Goal: Complete Application Form: Complete application form

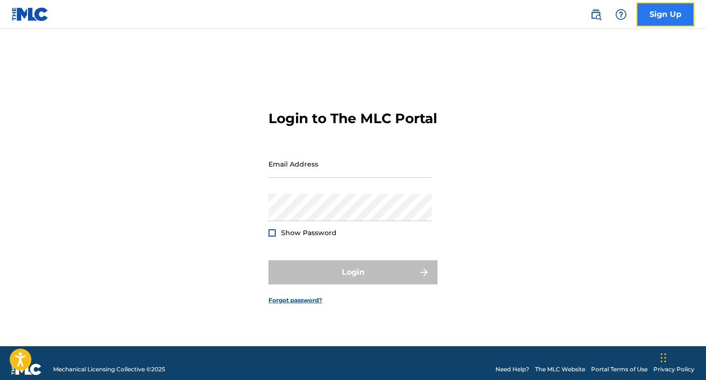
click at [661, 15] on link "Sign Up" at bounding box center [665, 14] width 58 height 24
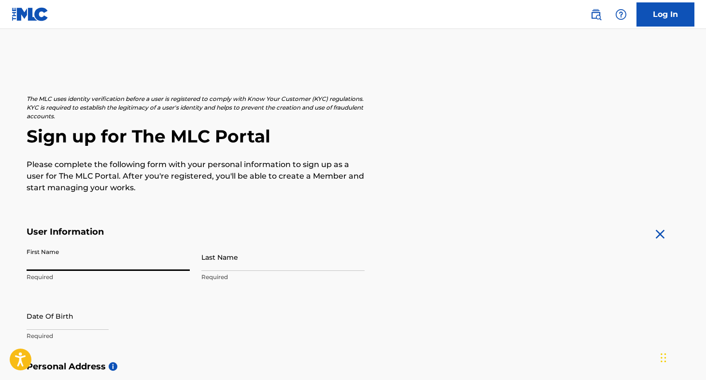
click at [63, 260] on input "First Name" at bounding box center [108, 257] width 163 height 28
type input "[PERSON_NAME]"
click at [234, 257] on input "Last Name" at bounding box center [282, 257] width 163 height 28
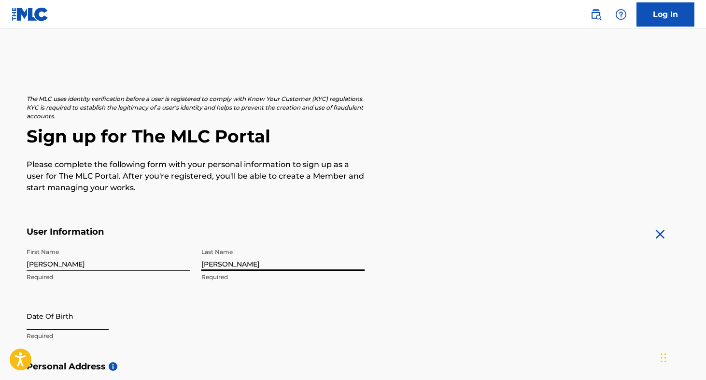
type input "[PERSON_NAME]"
click at [51, 316] on input "text" at bounding box center [68, 316] width 82 height 28
select select "8"
select select "2025"
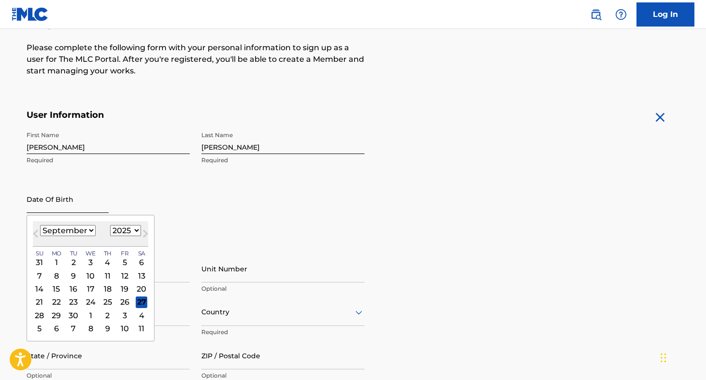
scroll to position [118, 0]
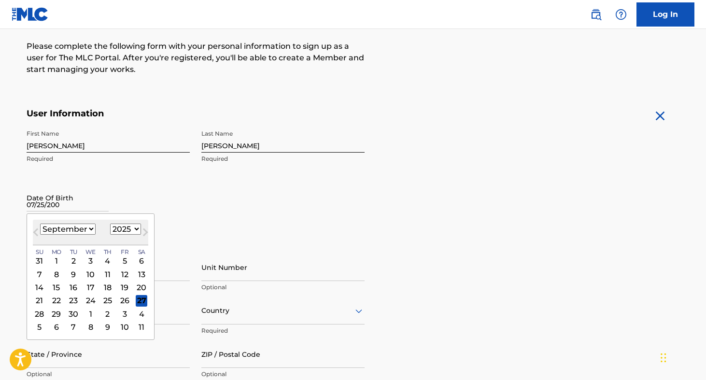
type input "[DATE]"
click at [267, 196] on div "First Name [PERSON_NAME] Required Last Name [PERSON_NAME] Required Date Of Birt…" at bounding box center [196, 184] width 338 height 118
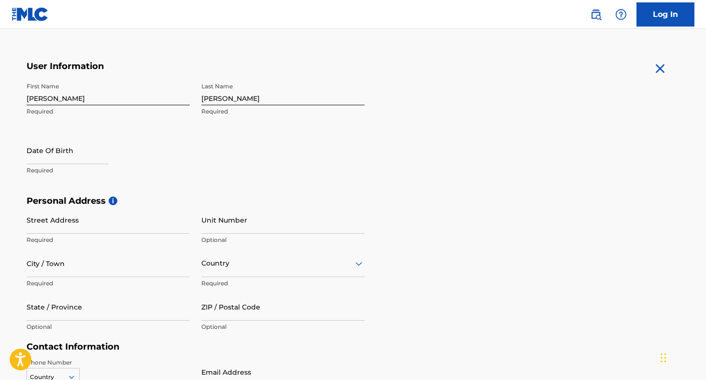
scroll to position [177, 0]
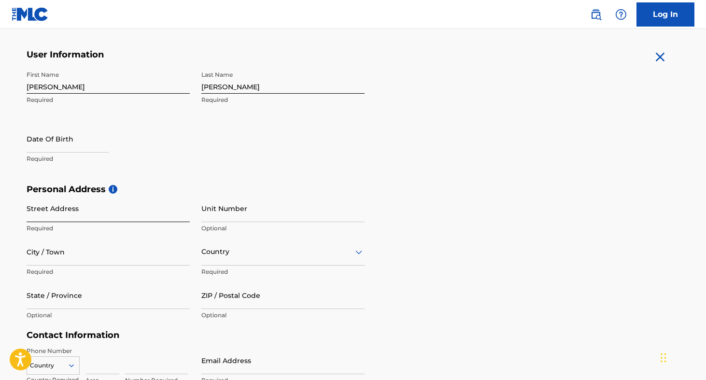
click at [69, 208] on input "Street Address" at bounding box center [108, 209] width 163 height 28
type input "[STREET_ADDRESS]"
type input "[GEOGRAPHIC_DATA]"
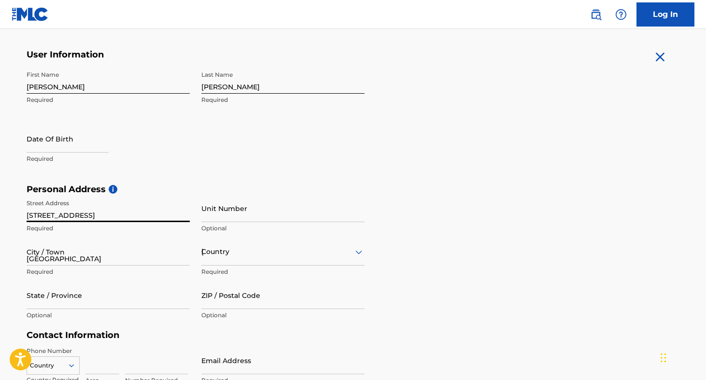
type input "CA"
type input "92530"
type input "949"
type input "9106868"
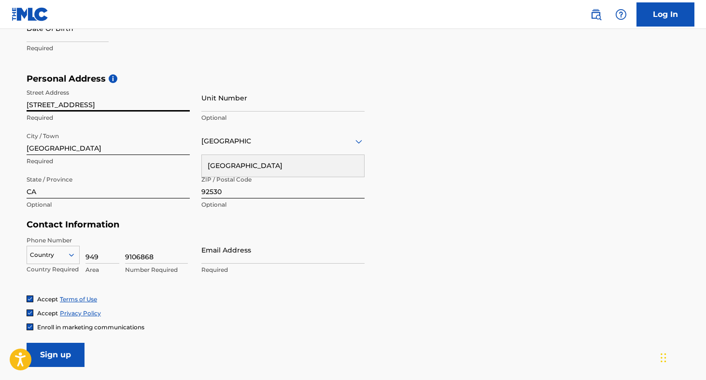
click at [62, 253] on div "Country" at bounding box center [53, 253] width 53 height 14
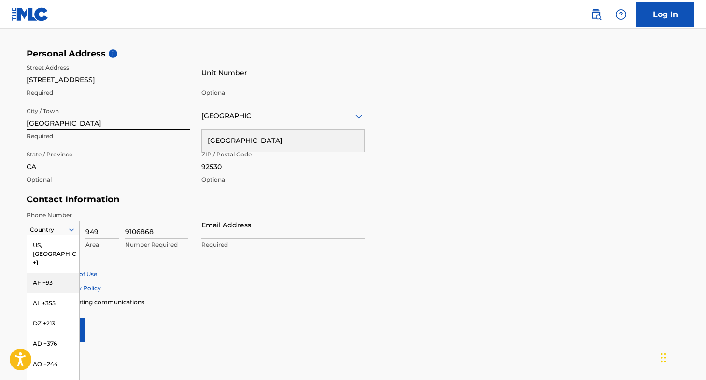
scroll to position [5, 0]
click at [53, 239] on div "US, [GEOGRAPHIC_DATA] +1" at bounding box center [53, 249] width 52 height 38
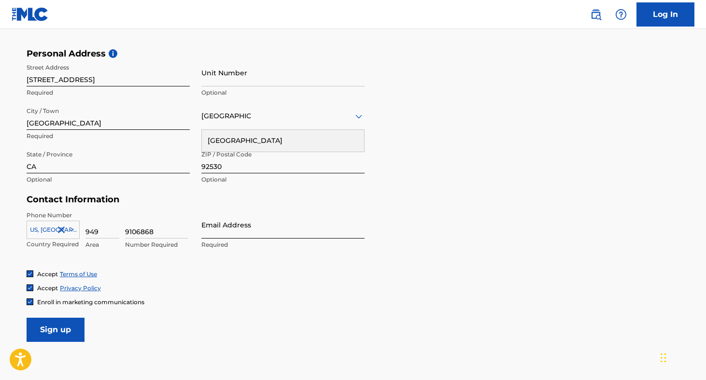
click at [215, 225] on input "Email Address" at bounding box center [282, 225] width 163 height 28
type input "[EMAIL_ADDRESS][DOMAIN_NAME]"
click at [180, 299] on div "Enroll in marketing communications" at bounding box center [353, 302] width 653 height 8
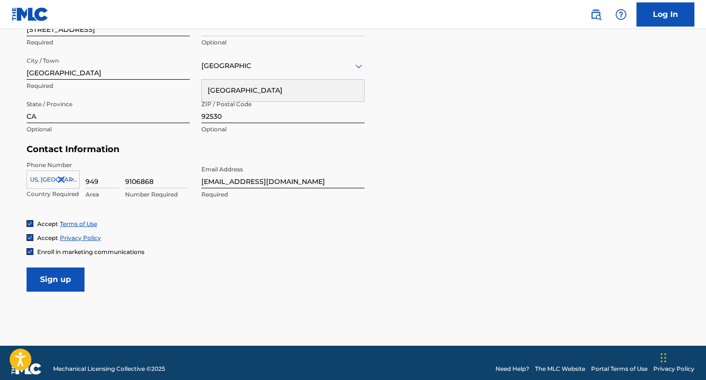
scroll to position [375, 0]
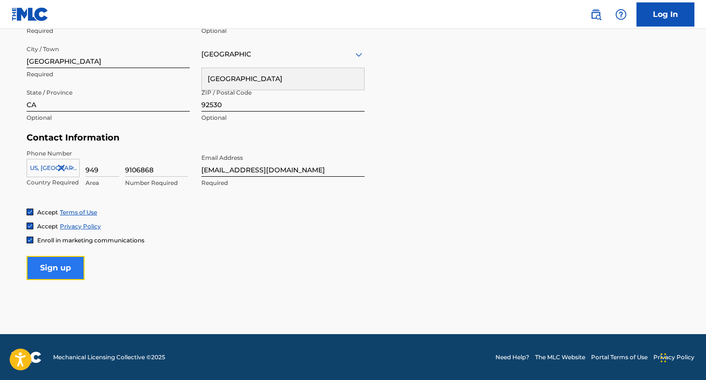
click at [57, 265] on input "Sign up" at bounding box center [56, 268] width 58 height 24
click at [56, 275] on input "Sign up" at bounding box center [56, 268] width 58 height 24
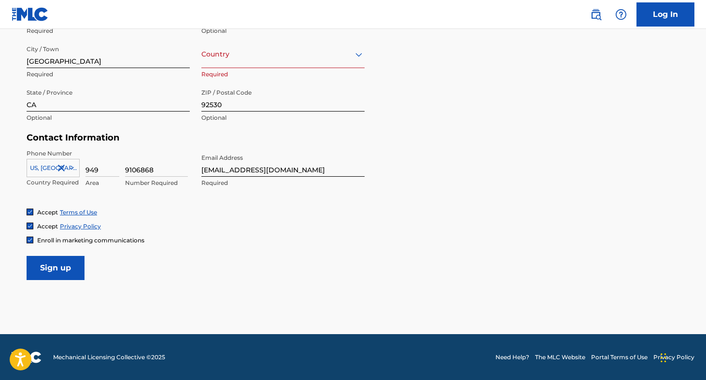
click at [241, 50] on div at bounding box center [282, 54] width 163 height 12
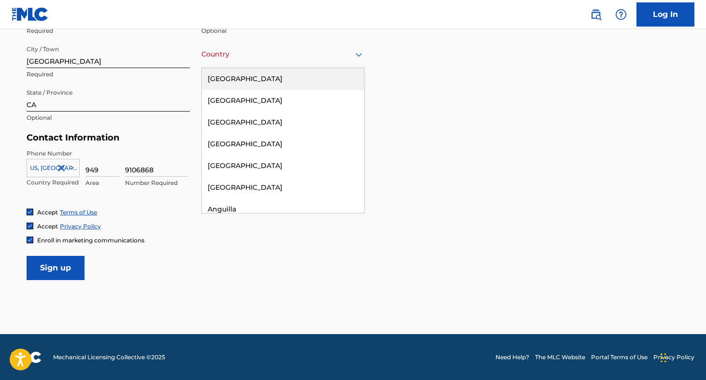
click at [243, 79] on div "[GEOGRAPHIC_DATA]" at bounding box center [283, 79] width 162 height 22
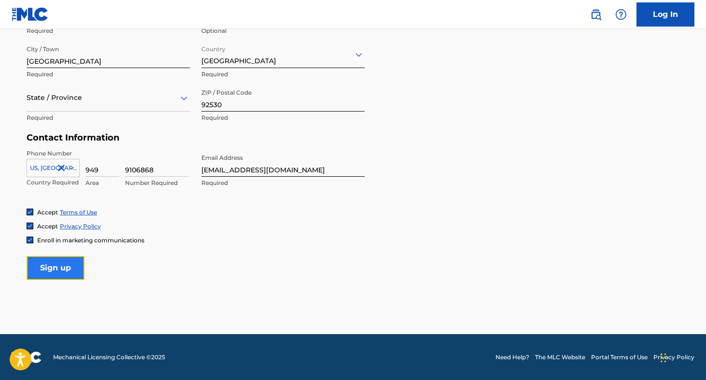
click at [72, 270] on input "Sign up" at bounding box center [56, 268] width 58 height 24
click at [62, 99] on div at bounding box center [108, 98] width 163 height 12
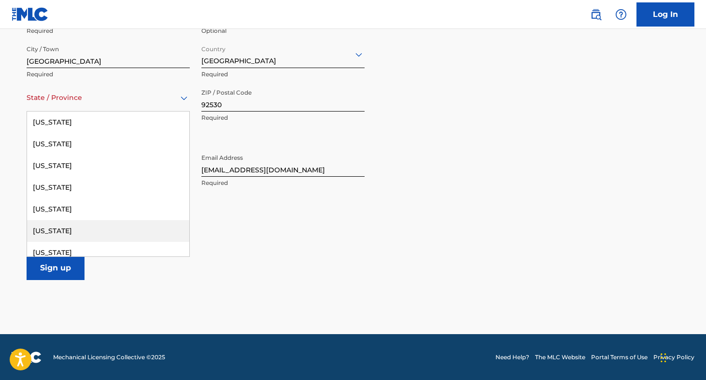
click at [64, 227] on div "[US_STATE]" at bounding box center [108, 231] width 162 height 22
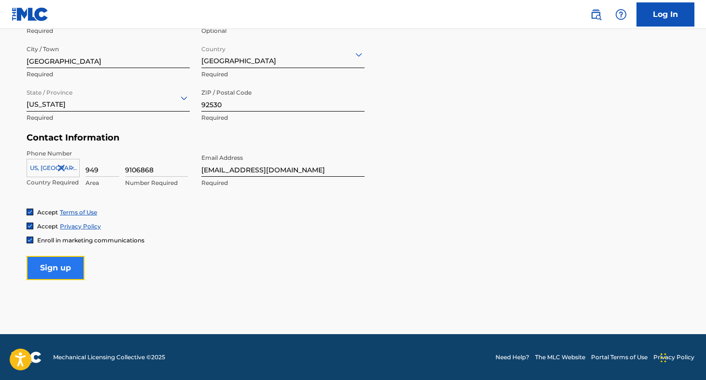
click at [68, 268] on input "Sign up" at bounding box center [56, 268] width 58 height 24
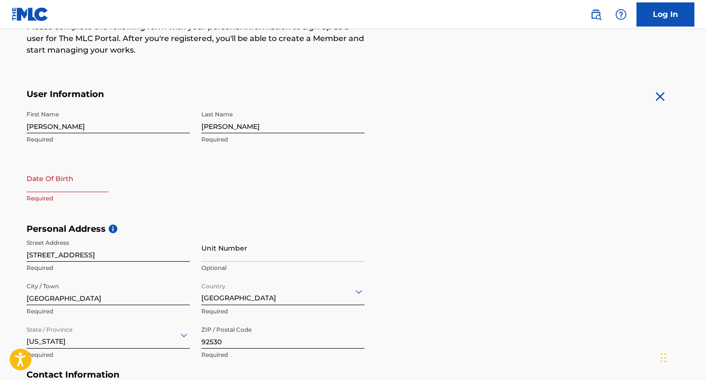
scroll to position [128, 0]
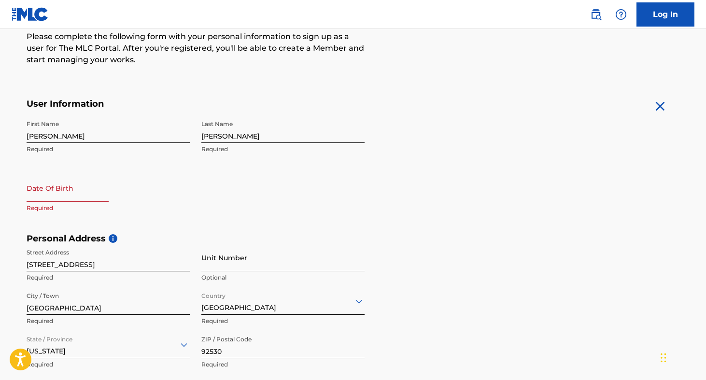
select select "8"
select select "2025"
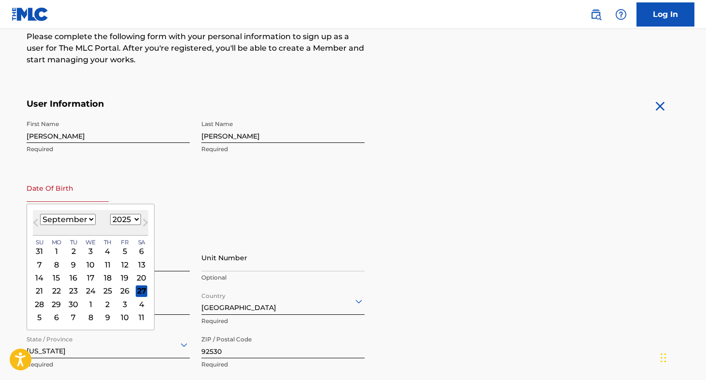
click at [63, 197] on input "text" at bounding box center [68, 188] width 82 height 28
click at [85, 221] on select "January February March April May June July August September October November De…" at bounding box center [68, 219] width 56 height 11
select select "6"
click at [40, 214] on select "January February March April May June July August September October November De…" at bounding box center [68, 219] width 56 height 11
click at [127, 220] on select "1899 1900 1901 1902 1903 1904 1905 1906 1907 1908 1909 1910 1911 1912 1913 1914…" at bounding box center [125, 219] width 31 height 11
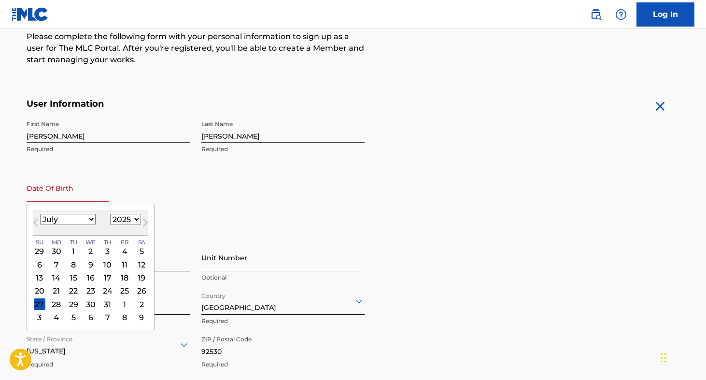
select select "2002"
click at [110, 214] on select "1899 1900 1901 1902 1903 1904 1905 1906 1907 1908 1909 1910 1911 1912 1913 1914…" at bounding box center [125, 219] width 31 height 11
click at [108, 289] on div "25" at bounding box center [108, 291] width 12 height 12
type input "[DATE]"
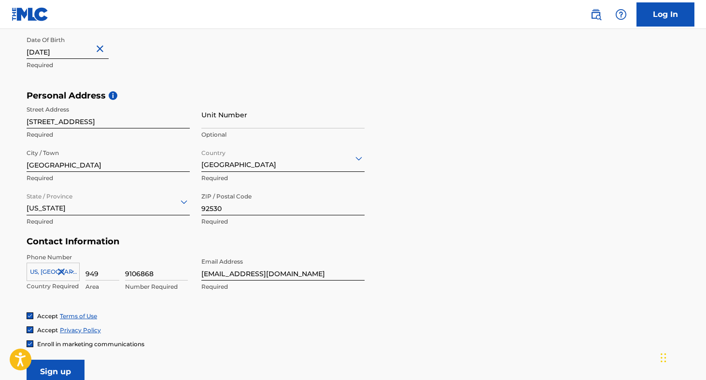
scroll to position [327, 0]
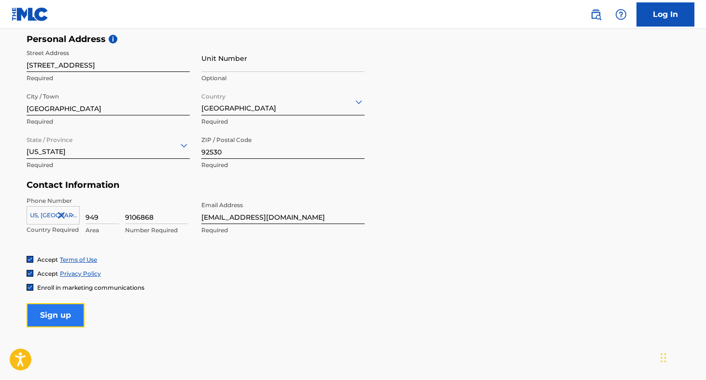
click at [64, 314] on input "Sign up" at bounding box center [56, 315] width 58 height 24
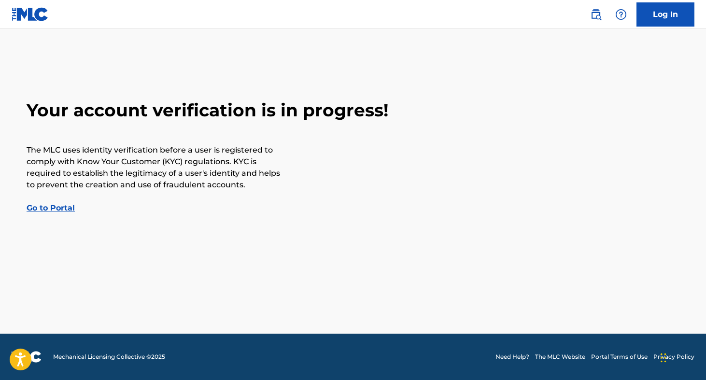
click at [47, 210] on link "Go to Portal" at bounding box center [51, 207] width 48 height 9
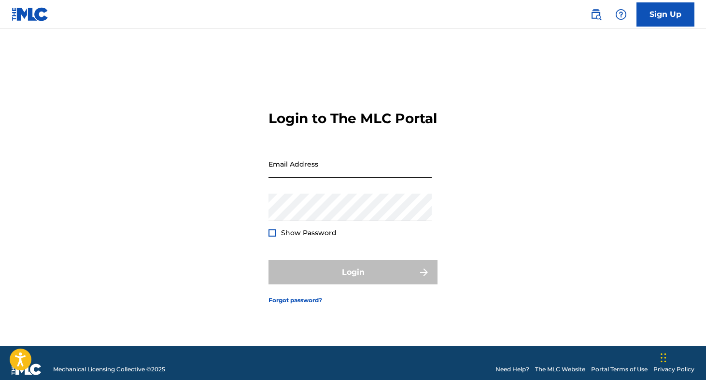
click at [282, 177] on input "Email Address" at bounding box center [349, 164] width 163 height 28
type input "[EMAIL_ADDRESS][DOMAIN_NAME]"
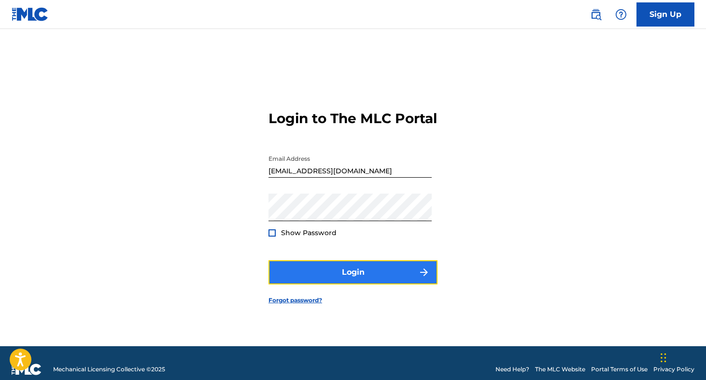
click at [353, 284] on button "Login" at bounding box center [352, 272] width 169 height 24
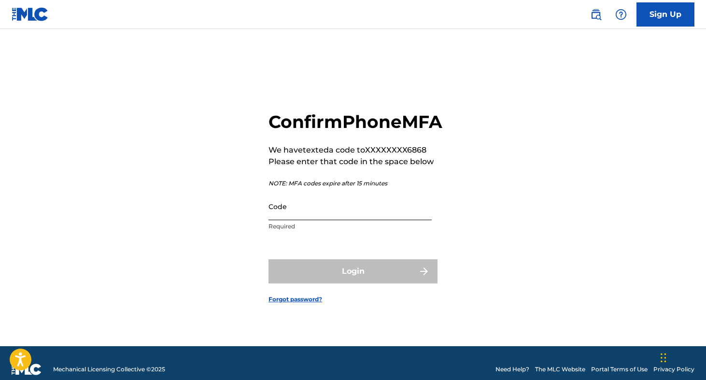
click at [286, 219] on input "Code" at bounding box center [349, 207] width 163 height 28
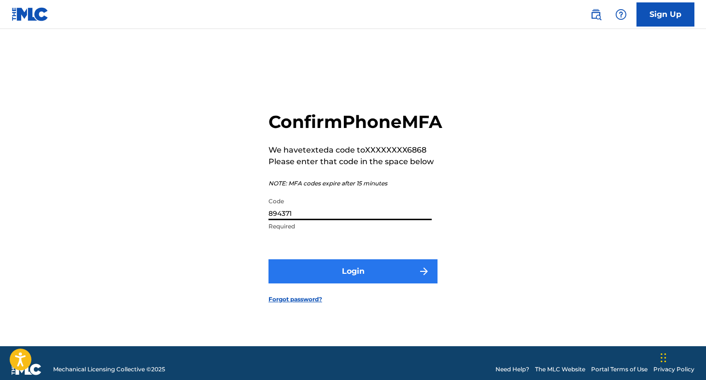
type input "894371"
click at [382, 275] on button "Login" at bounding box center [352, 271] width 169 height 24
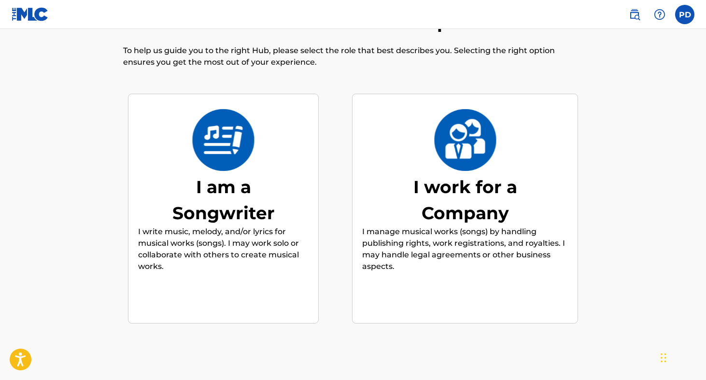
scroll to position [43, 0]
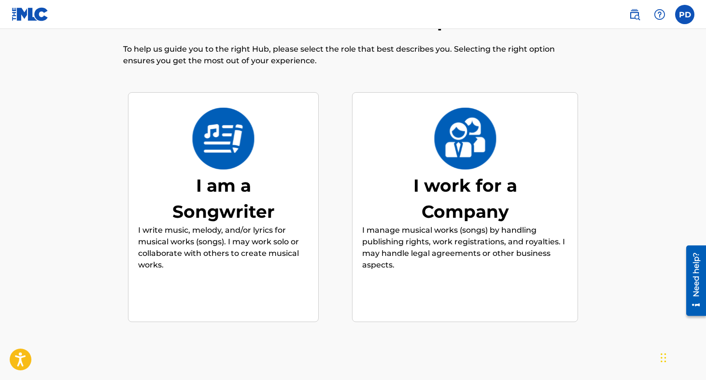
click at [246, 167] on img at bounding box center [223, 139] width 63 height 62
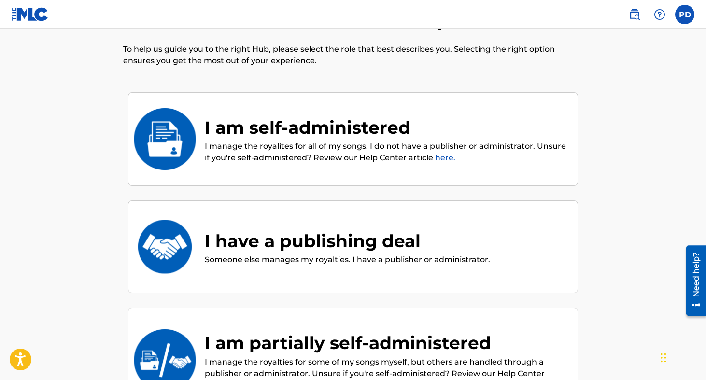
click at [311, 134] on div "I am self-administered" at bounding box center [386, 127] width 363 height 26
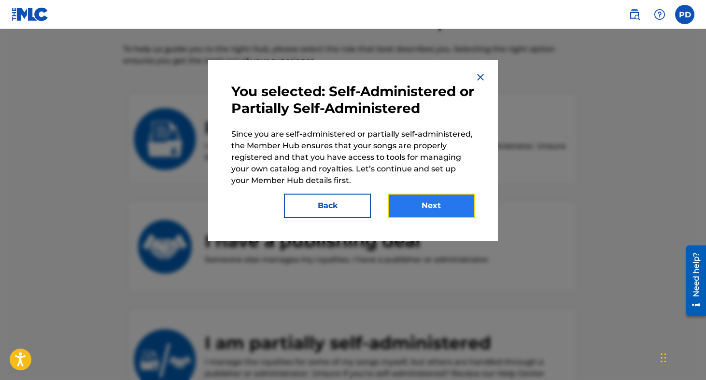
click at [420, 199] on button "Next" at bounding box center [431, 206] width 87 height 24
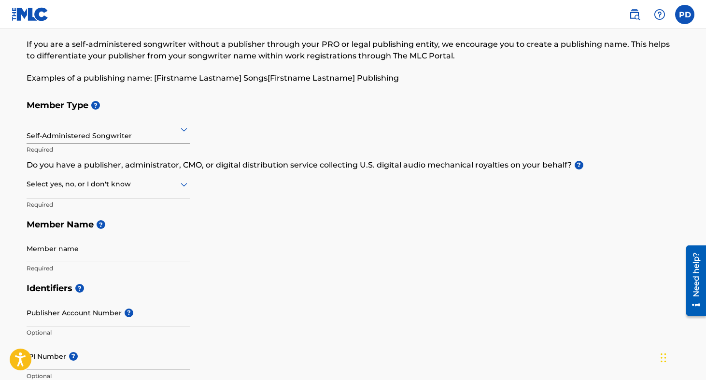
scroll to position [45, 0]
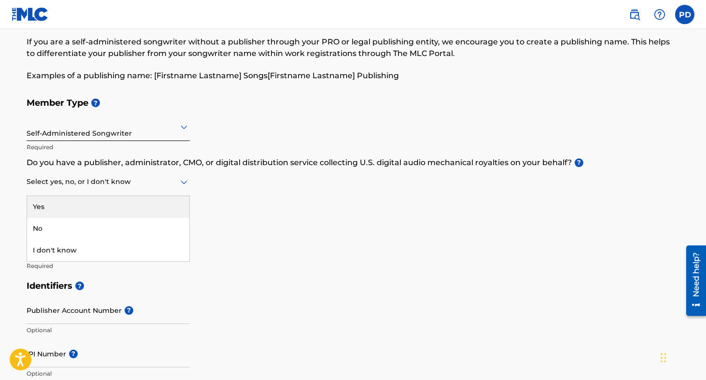
click at [168, 183] on div at bounding box center [108, 182] width 163 height 12
click at [327, 202] on div "Member Type ? Self-Administered Songwriter Required Do you have a publisher, ad…" at bounding box center [353, 184] width 653 height 183
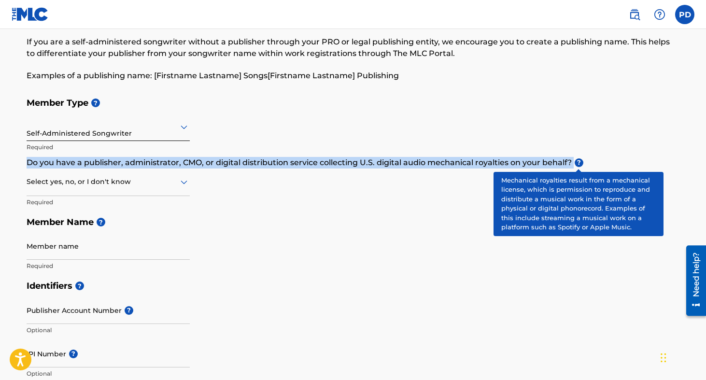
drag, startPoint x: 27, startPoint y: 161, endPoint x: 573, endPoint y: 163, distance: 546.6
click at [573, 163] on p "Do you have a publisher, administrator, CMO, or digital distribution service co…" at bounding box center [353, 163] width 653 height 12
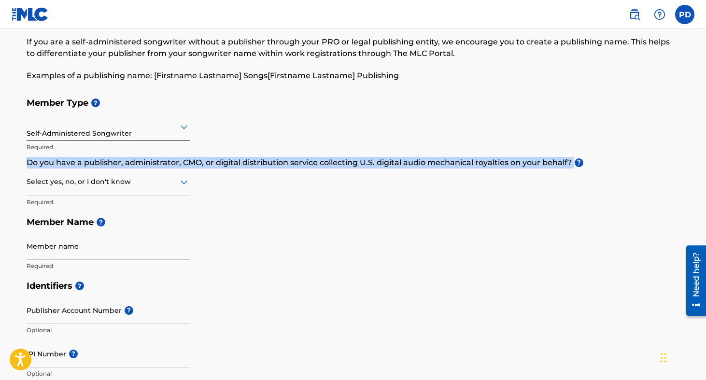
copy p "Do you have a publisher, administrator, CMO, or digital distribution service co…"
click at [140, 183] on div at bounding box center [108, 182] width 163 height 12
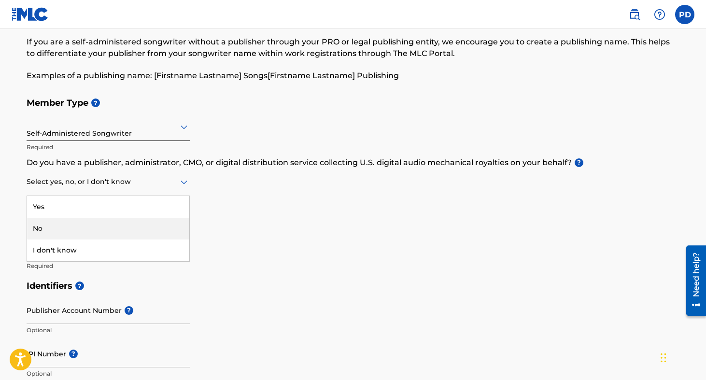
click at [89, 231] on div "No" at bounding box center [108, 229] width 162 height 22
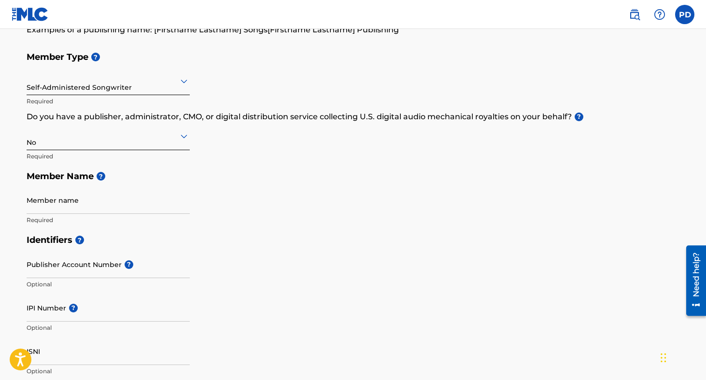
scroll to position [95, 0]
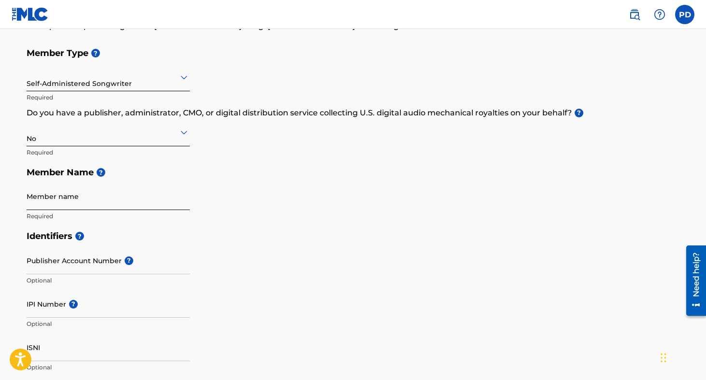
click at [67, 198] on input "Member name" at bounding box center [108, 197] width 163 height 28
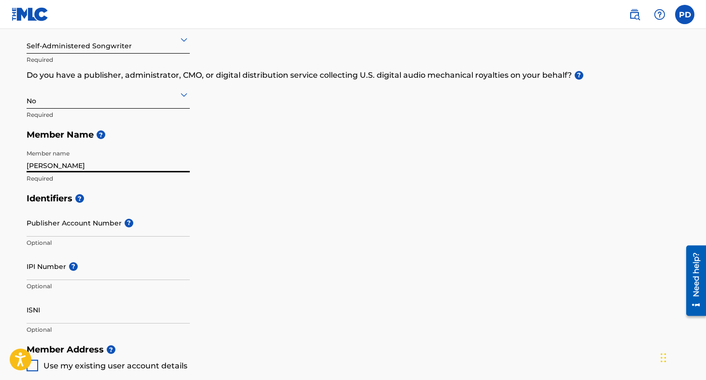
scroll to position [142, 0]
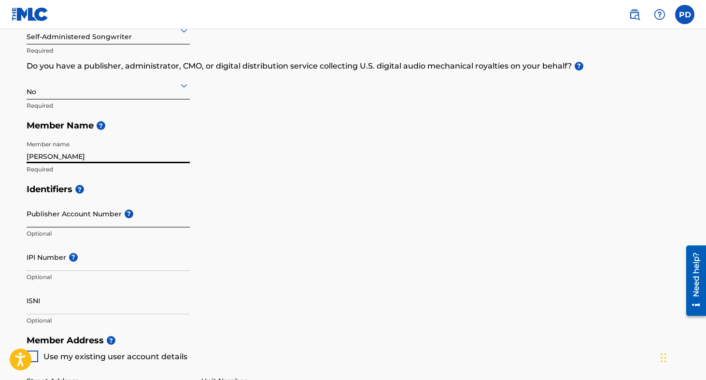
type input "[PERSON_NAME]"
click at [97, 218] on input "Publisher Account Number ?" at bounding box center [108, 214] width 163 height 28
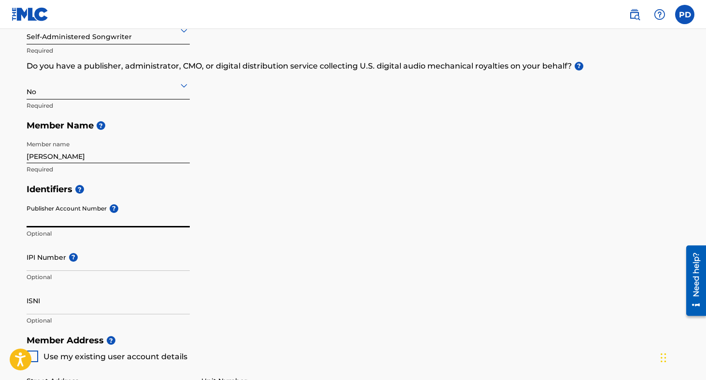
click at [261, 128] on h5 "Member Name ?" at bounding box center [353, 125] width 653 height 21
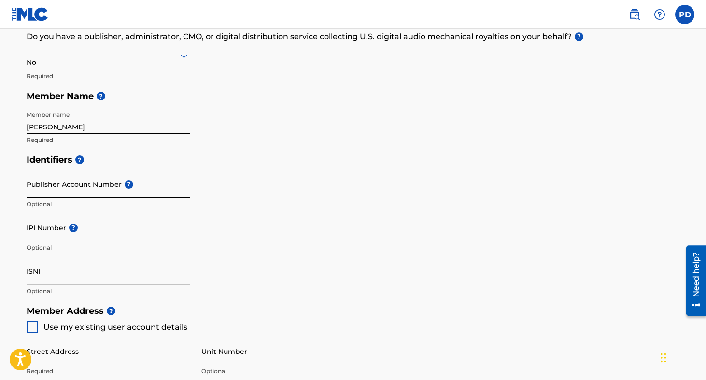
scroll to position [172, 0]
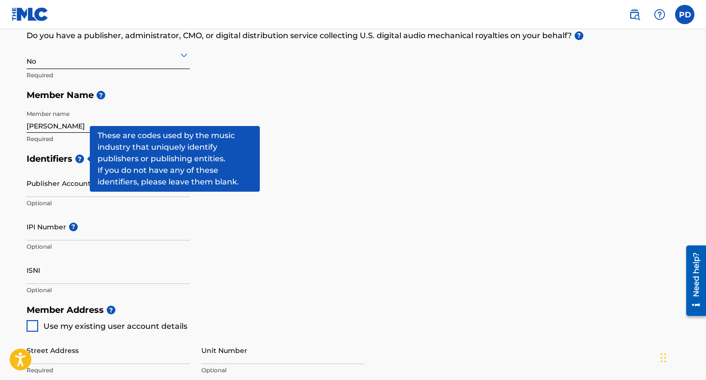
click at [82, 158] on span "?" at bounding box center [79, 159] width 9 height 9
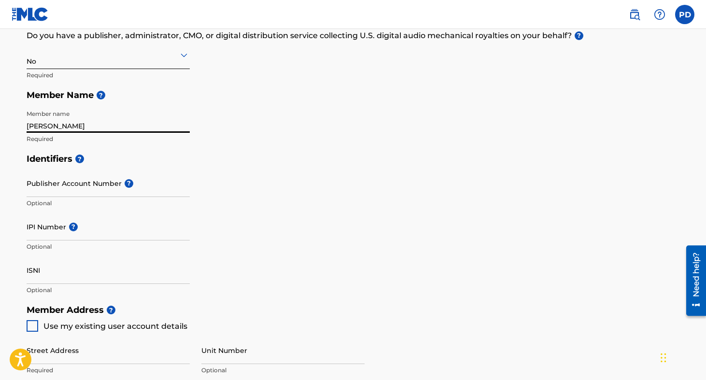
drag, startPoint x: 80, startPoint y: 128, endPoint x: -4, endPoint y: 128, distance: 84.0
click at [0, 128] on html "Accessibility Screen-Reader Guide, Feedback, and Issue Reporting | New window C…" at bounding box center [353, 18] width 706 height 380
click at [286, 109] on div "Member Type ? Self-Administered Songwriter Required Do you have a publisher, ad…" at bounding box center [353, 57] width 653 height 183
click at [49, 127] on input "Member name" at bounding box center [108, 119] width 163 height 28
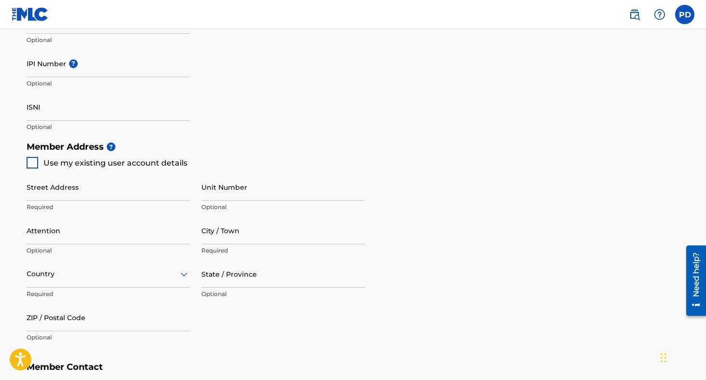
scroll to position [344, 0]
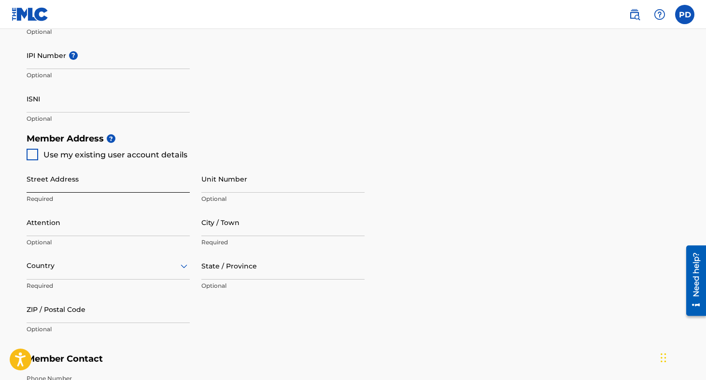
type input "[PERSON_NAME]"
click at [51, 184] on input "Street Address" at bounding box center [108, 179] width 163 height 28
click at [71, 184] on input "[STREET_ADDRESS]" at bounding box center [108, 179] width 163 height 28
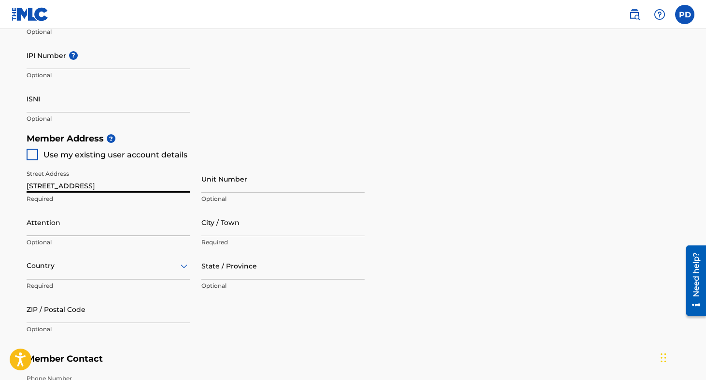
type input "[STREET_ADDRESS]"
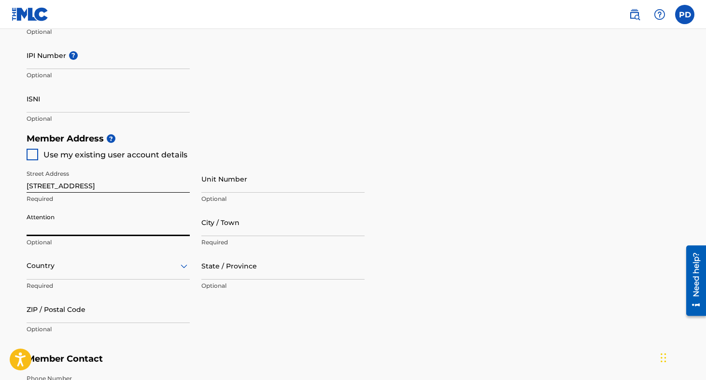
click at [71, 223] on input "Attention" at bounding box center [108, 223] width 163 height 28
click at [221, 226] on input "City / Town" at bounding box center [282, 223] width 163 height 28
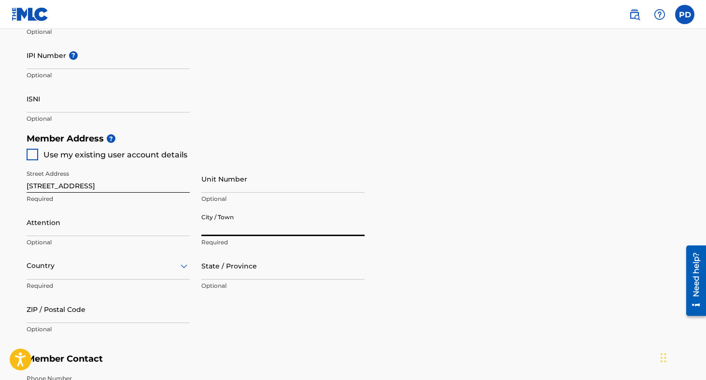
click at [220, 227] on input "City / Town" at bounding box center [282, 223] width 163 height 28
type input "[GEOGRAPHIC_DATA]"
click at [62, 266] on div "Country" at bounding box center [108, 266] width 163 height 28
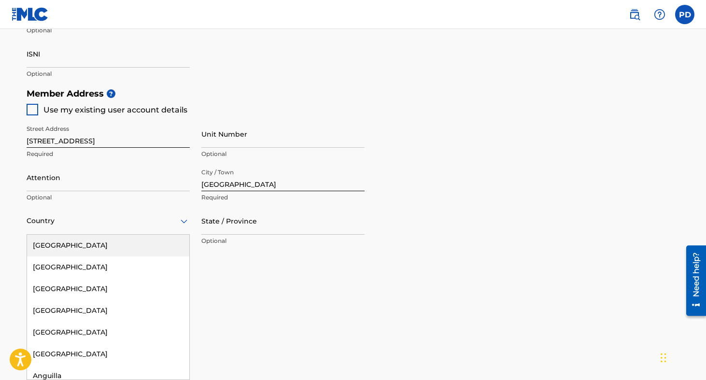
click at [73, 249] on div "[GEOGRAPHIC_DATA]" at bounding box center [108, 246] width 162 height 22
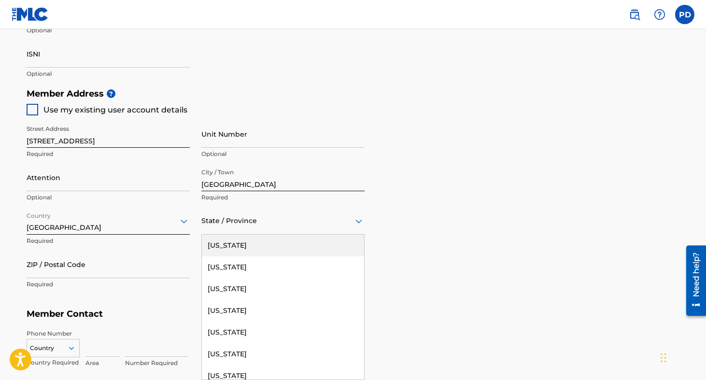
click at [241, 226] on div "State / Province" at bounding box center [282, 221] width 163 height 28
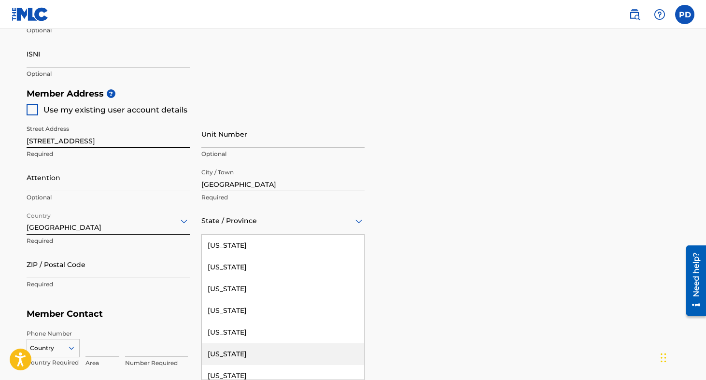
click at [240, 350] on div "[US_STATE]" at bounding box center [283, 354] width 162 height 22
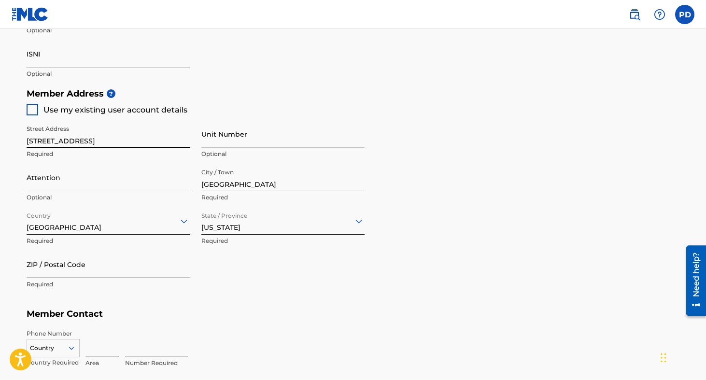
click at [83, 272] on input "ZIP / Postal Code" at bounding box center [108, 265] width 163 height 28
type input "92530"
click at [349, 288] on div "Street Address [STREET_ADDRESS] Required Unit Number Optional Attention Optiona…" at bounding box center [196, 206] width 338 height 183
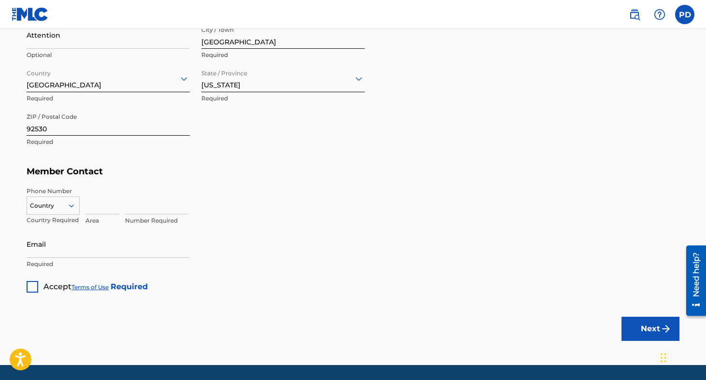
scroll to position [534, 0]
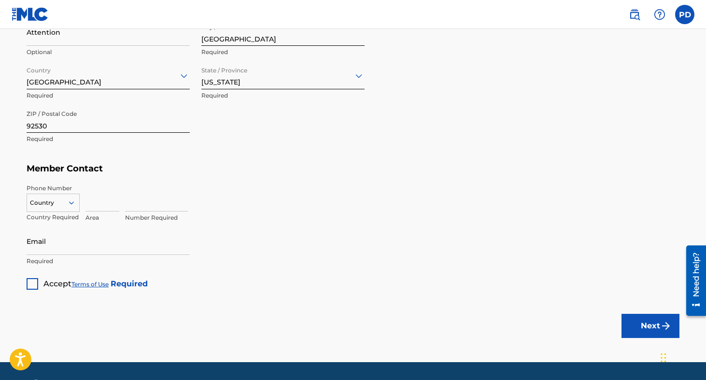
click at [62, 205] on div at bounding box center [53, 202] width 52 height 11
click at [60, 215] on div "US, [GEOGRAPHIC_DATA] +1" at bounding box center [53, 227] width 52 height 38
click at [97, 211] on div "Area" at bounding box center [102, 205] width 34 height 43
click at [97, 206] on input at bounding box center [102, 198] width 34 height 28
type input "949"
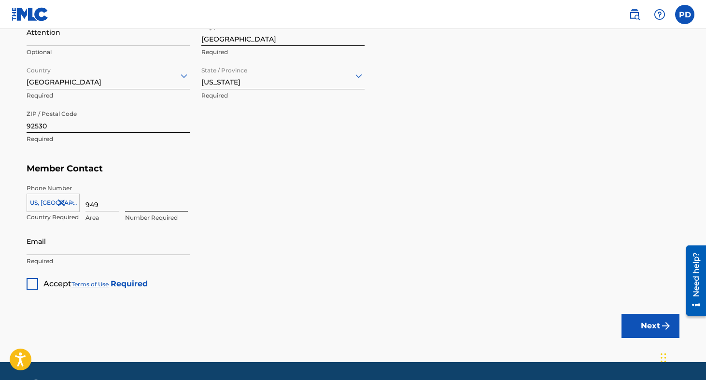
click at [135, 209] on input at bounding box center [156, 198] width 63 height 28
type input "9106868"
click at [51, 239] on input "Email" at bounding box center [108, 241] width 163 height 28
type input "[EMAIL_ADDRESS][DOMAIN_NAME]"
click at [33, 284] on div at bounding box center [33, 284] width 12 height 12
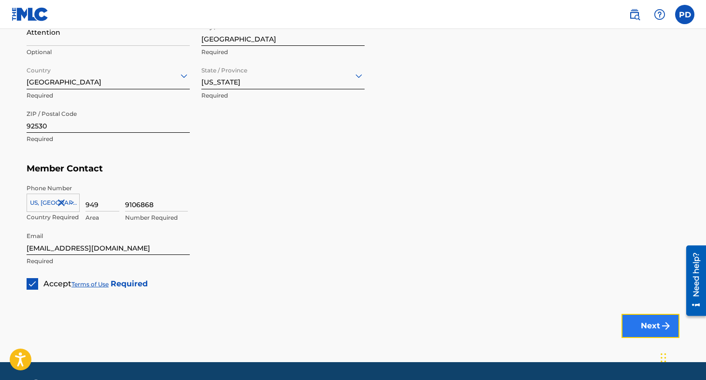
click at [637, 325] on button "Next" at bounding box center [650, 326] width 58 height 24
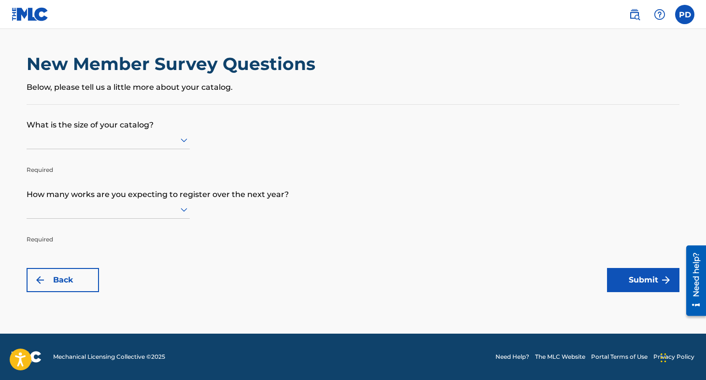
click at [153, 139] on div at bounding box center [108, 140] width 163 height 12
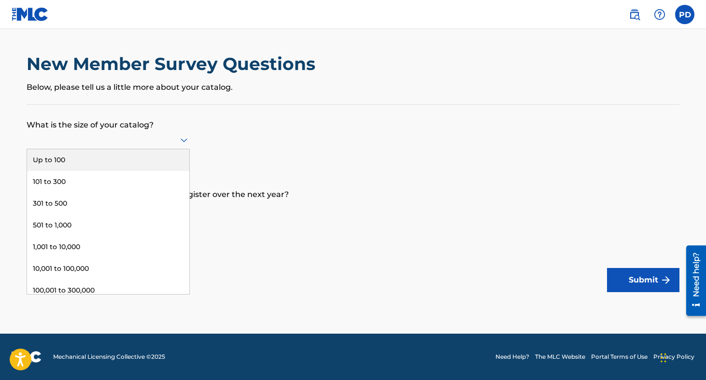
click at [246, 107] on p "What is the size of your catalog?" at bounding box center [353, 118] width 653 height 26
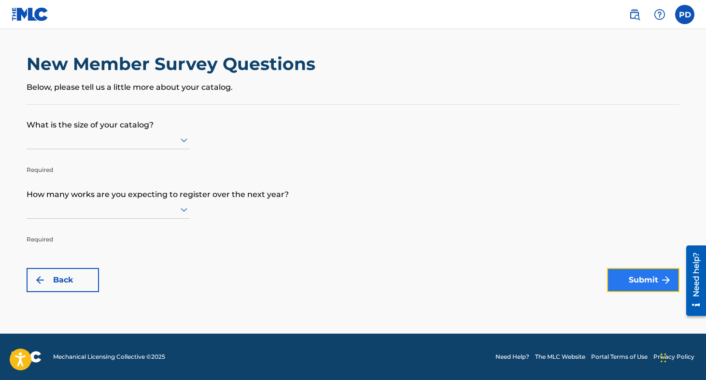
click at [636, 275] on button "Submit" at bounding box center [643, 280] width 72 height 24
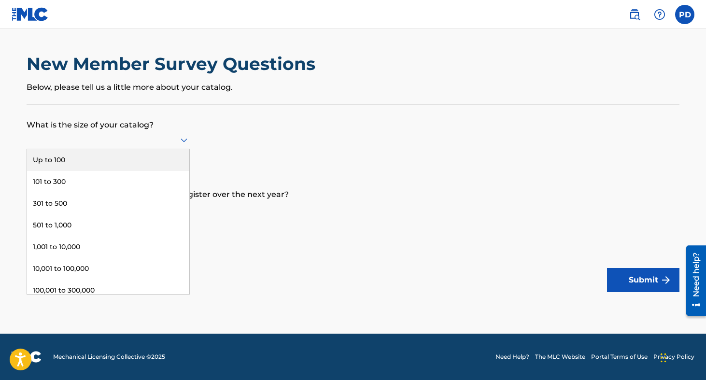
click at [153, 134] on div at bounding box center [108, 140] width 163 height 12
click at [302, 139] on form "What is the size of your catalog? Up to 100, 1 of 9. 9 results available. Use U…" at bounding box center [353, 198] width 653 height 187
click at [108, 138] on div at bounding box center [108, 140] width 163 height 12
click at [81, 156] on div "Up to 100" at bounding box center [108, 160] width 162 height 22
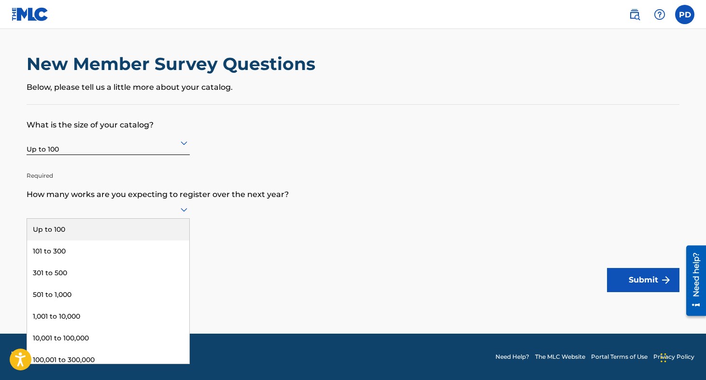
click at [151, 209] on div at bounding box center [108, 209] width 163 height 12
click at [94, 226] on div "Up to 100" at bounding box center [108, 230] width 162 height 22
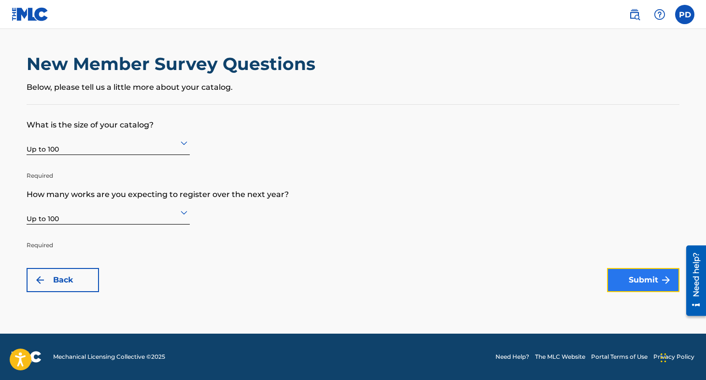
click at [635, 279] on button "Submit" at bounding box center [643, 280] width 72 height 24
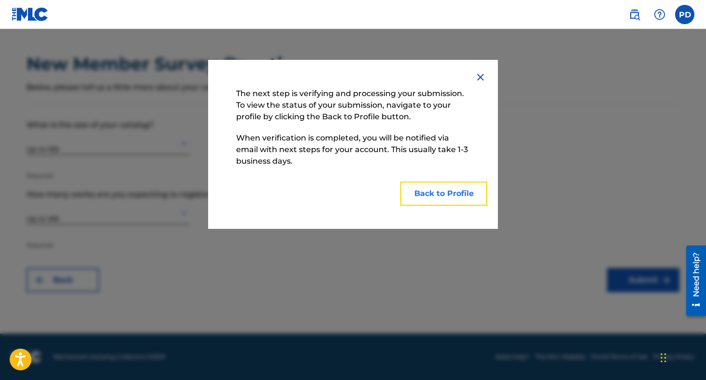
click at [445, 190] on button "Back to Profile" at bounding box center [443, 194] width 87 height 24
